Goal: Find specific page/section: Find specific page/section

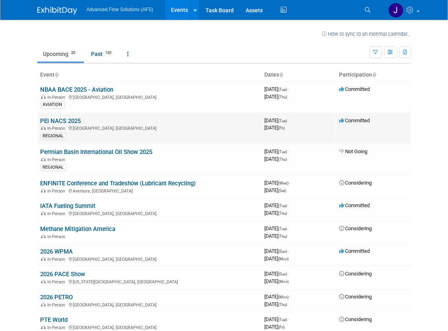
click at [53, 120] on link "PEI NACS 2025" at bounding box center [61, 121] width 41 height 7
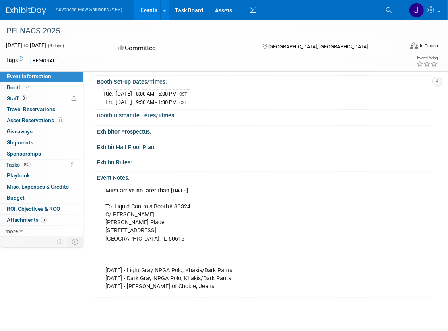
scroll to position [119, 0]
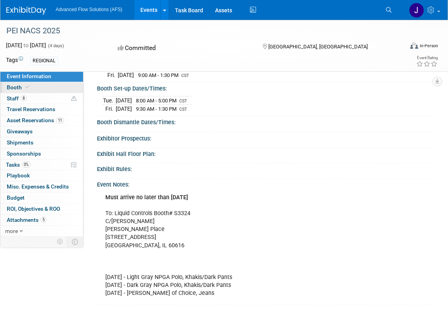
click at [18, 87] on span "Booth" at bounding box center [19, 87] width 24 height 6
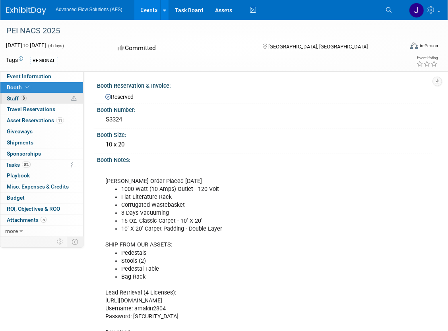
click at [16, 101] on span "Staff 8" at bounding box center [17, 98] width 20 height 6
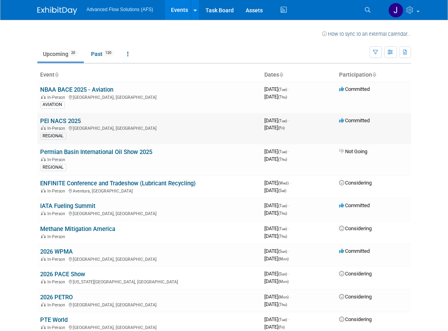
click at [62, 120] on link "PEI NACS 2025" at bounding box center [61, 121] width 41 height 7
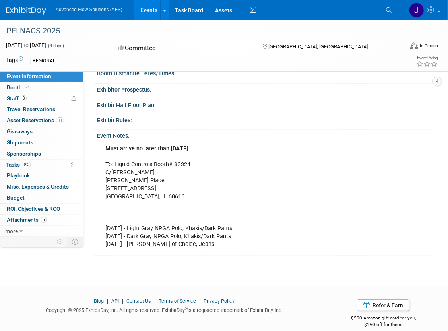
scroll to position [170, 0]
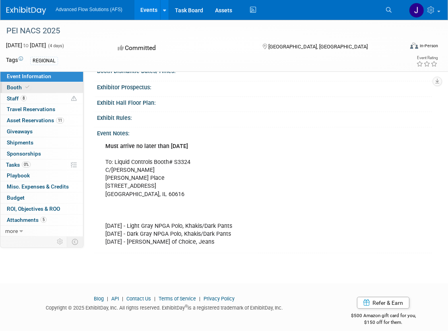
click at [17, 88] on span "Booth" at bounding box center [19, 87] width 24 height 6
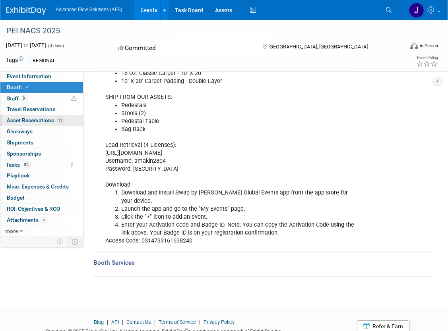
scroll to position [148, 0]
click at [12, 99] on span "Staff 8" at bounding box center [17, 98] width 20 height 6
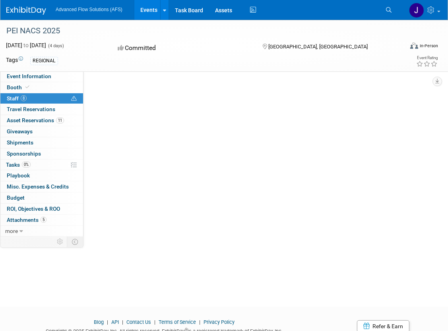
scroll to position [0, 0]
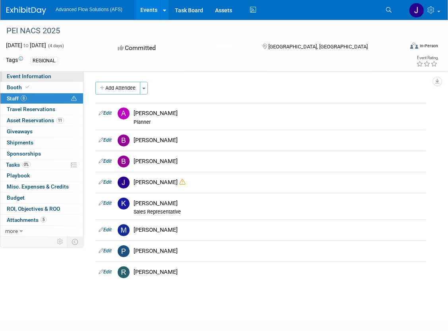
click at [21, 76] on span "Event Information" at bounding box center [29, 76] width 44 height 6
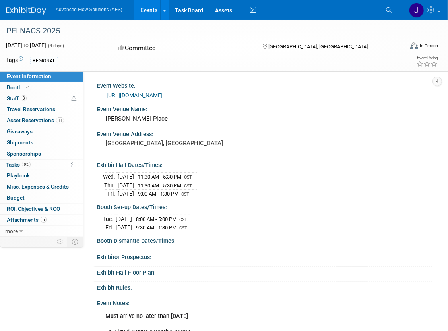
drag, startPoint x: 388, startPoint y: 184, endPoint x: 471, endPoint y: 162, distance: 85.8
click at [447, 162] on html "Advanced Flow Solutions (AFS) Events Recently Viewed Events: PEI NACS 2025 Chic…" at bounding box center [224, 165] width 448 height 331
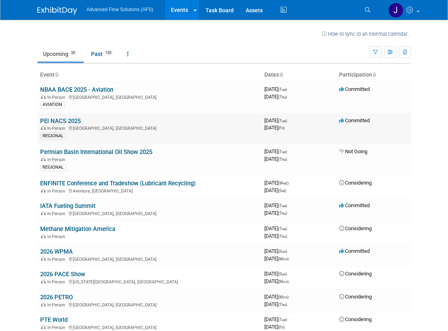
click at [66, 118] on link "PEI NACS 2025" at bounding box center [61, 121] width 41 height 7
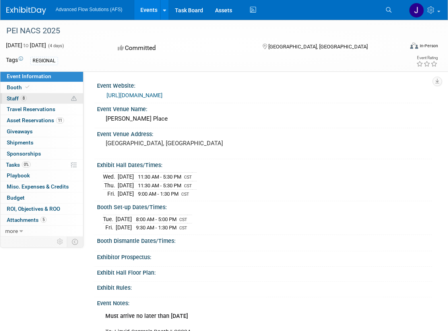
click at [17, 98] on span "Staff 8" at bounding box center [17, 98] width 20 height 6
